Goal: Communication & Community: Ask a question

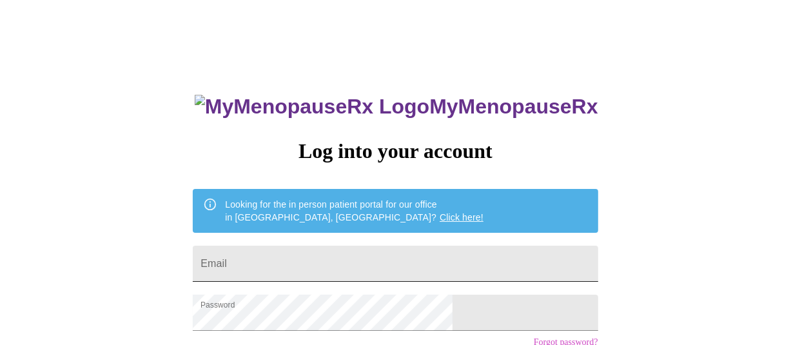
click at [400, 249] on input "Email" at bounding box center [395, 264] width 405 height 36
type input "[EMAIL_ADDRESS][DOMAIN_NAME]"
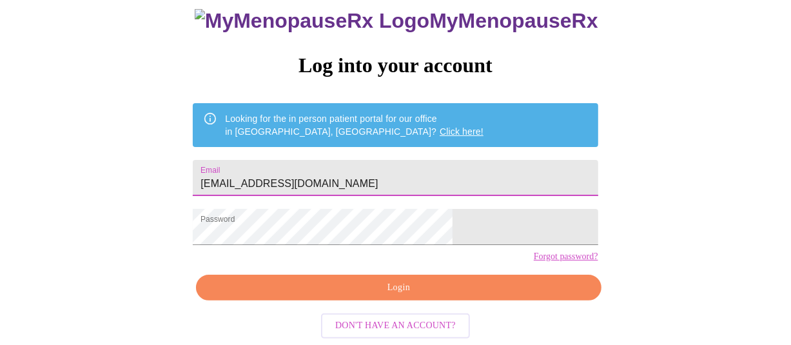
click at [384, 282] on span "Login" at bounding box center [398, 288] width 375 height 16
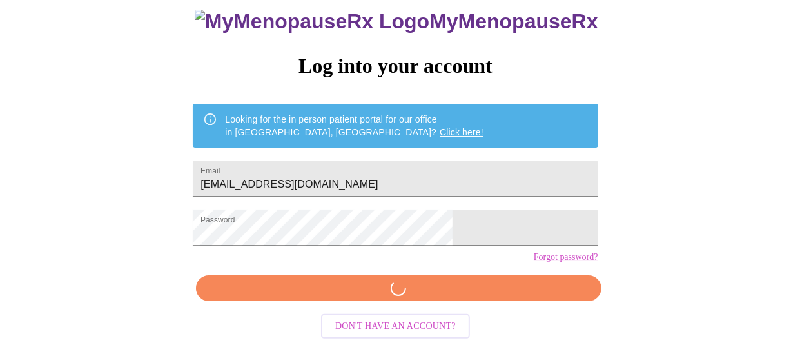
scroll to position [108, 0]
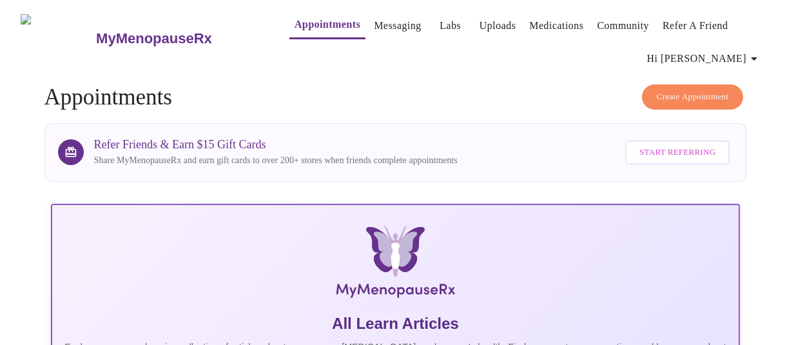
click at [374, 19] on link "Messaging" at bounding box center [397, 26] width 47 height 18
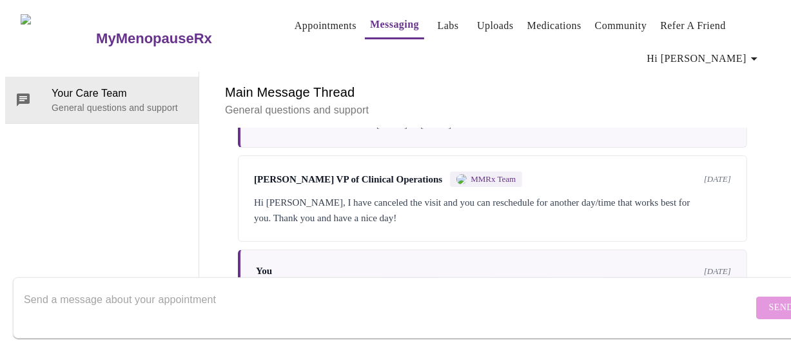
scroll to position [230, 0]
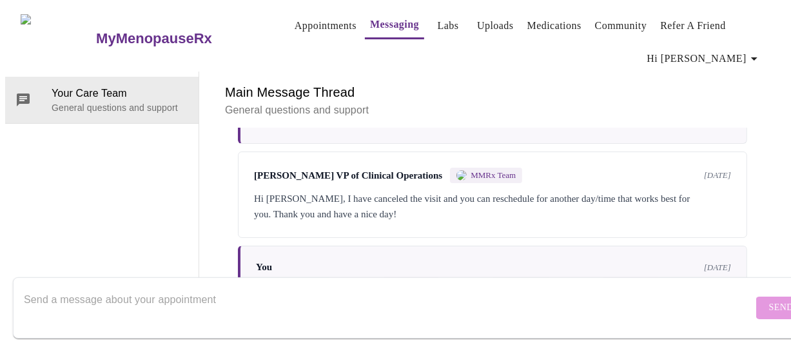
click at [153, 314] on textarea "Send a message about your appointment" at bounding box center [389, 307] width 730 height 41
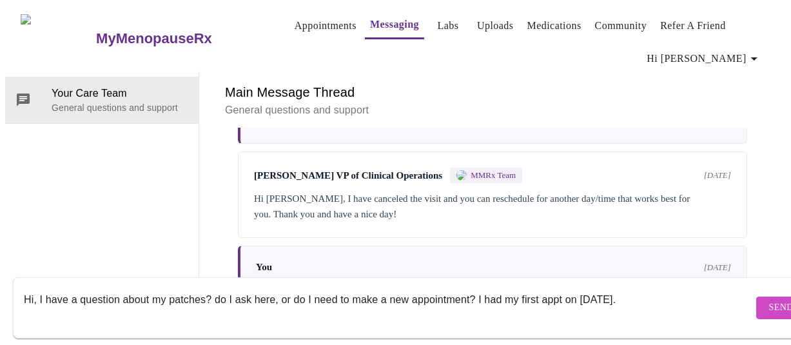
click at [666, 287] on textarea "Hi, I have a question about my patches? do I ask here, or do I need to make a n…" at bounding box center [389, 307] width 730 height 41
type textarea "Hi, I have a question about my patches? do I ask here, or do I need to make a n…"
click at [770, 300] on span "Send" at bounding box center [782, 308] width 25 height 16
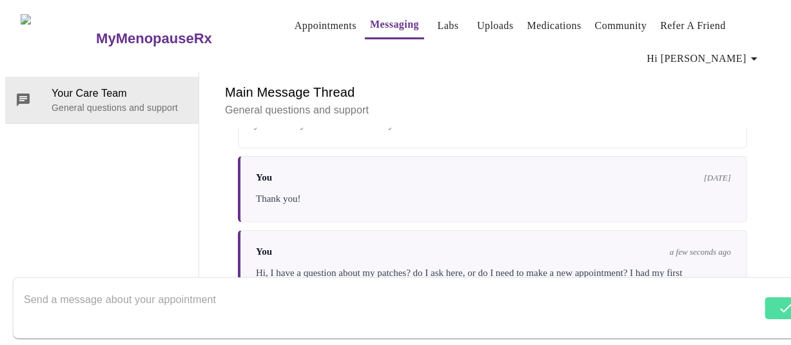
scroll to position [323, 0]
